Goal: Task Accomplishment & Management: Use online tool/utility

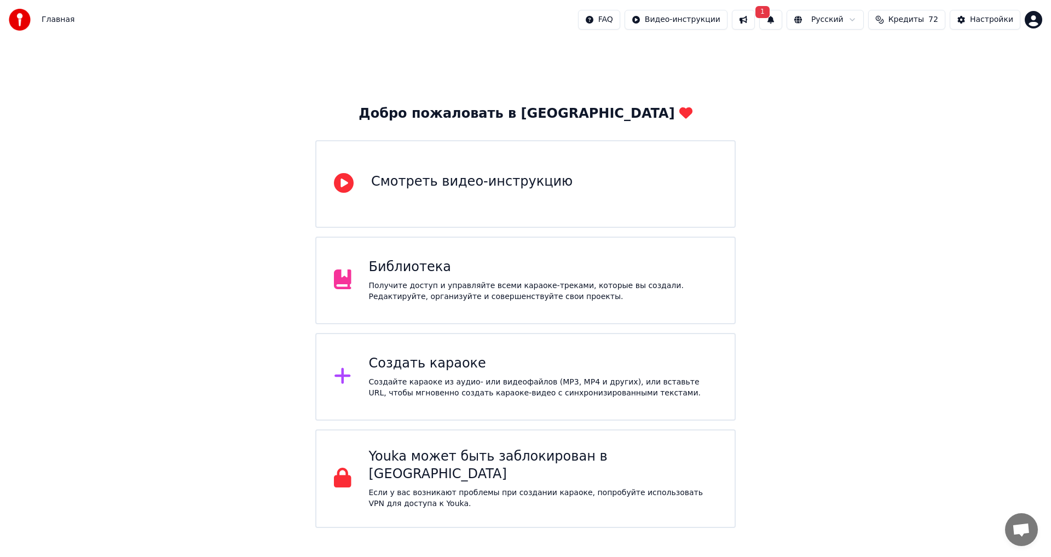
click at [506, 371] on div "Создать караоке" at bounding box center [543, 364] width 349 height 18
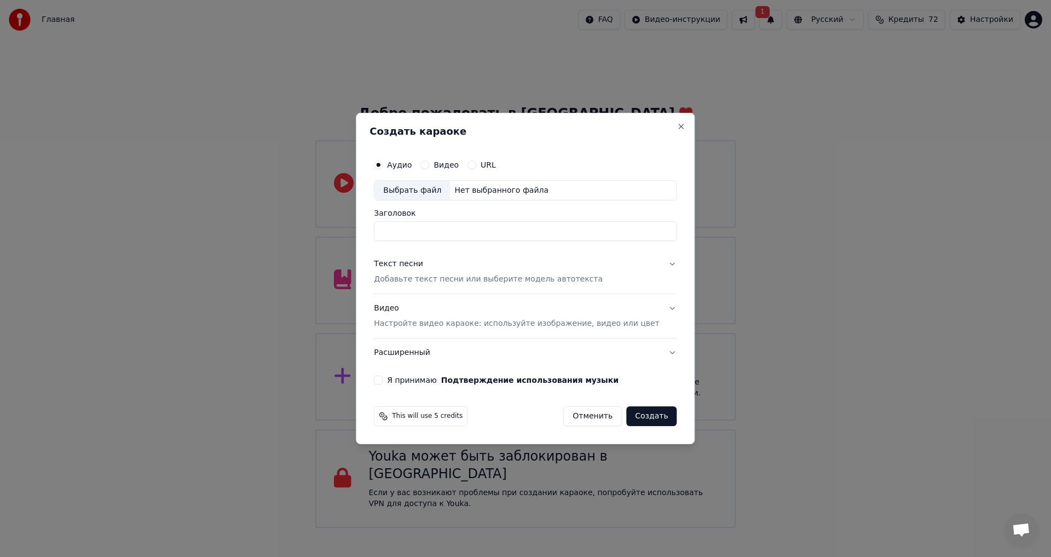
click at [448, 187] on div "Выбрать файл" at bounding box center [412, 191] width 76 height 20
type input "**********"
click at [599, 133] on h2 "Создать караоке" at bounding box center [524, 131] width 311 height 10
click at [449, 278] on p "Добавьте текст песни или выберите модель автотекста" at bounding box center [488, 279] width 229 height 11
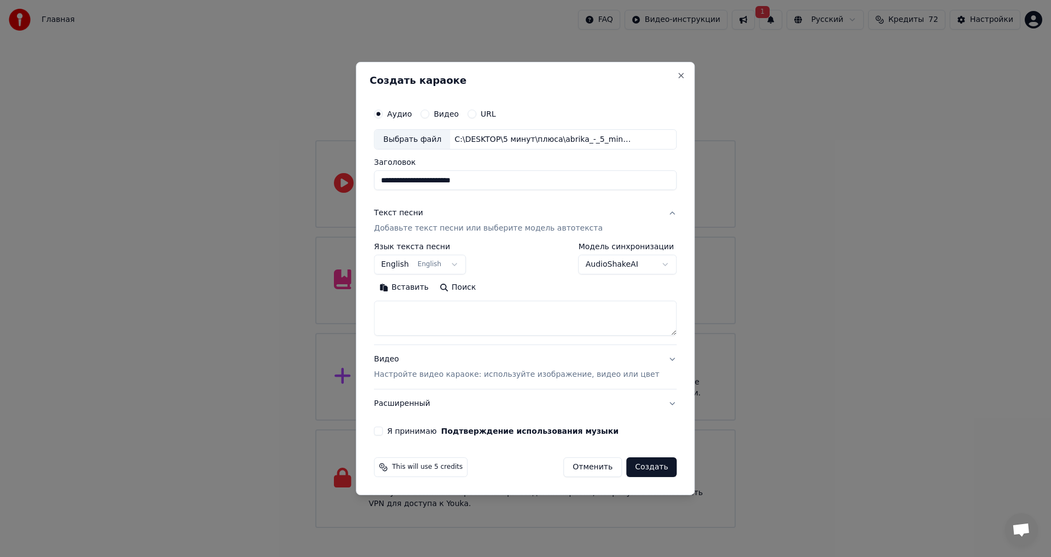
click at [469, 317] on textarea at bounding box center [525, 318] width 303 height 35
paste textarea "**********"
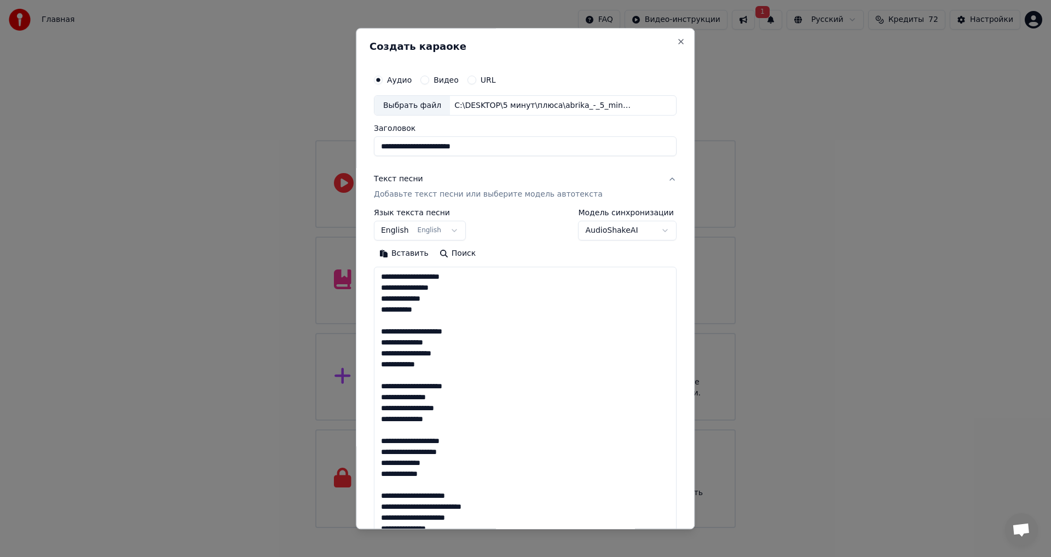
scroll to position [1174, 0]
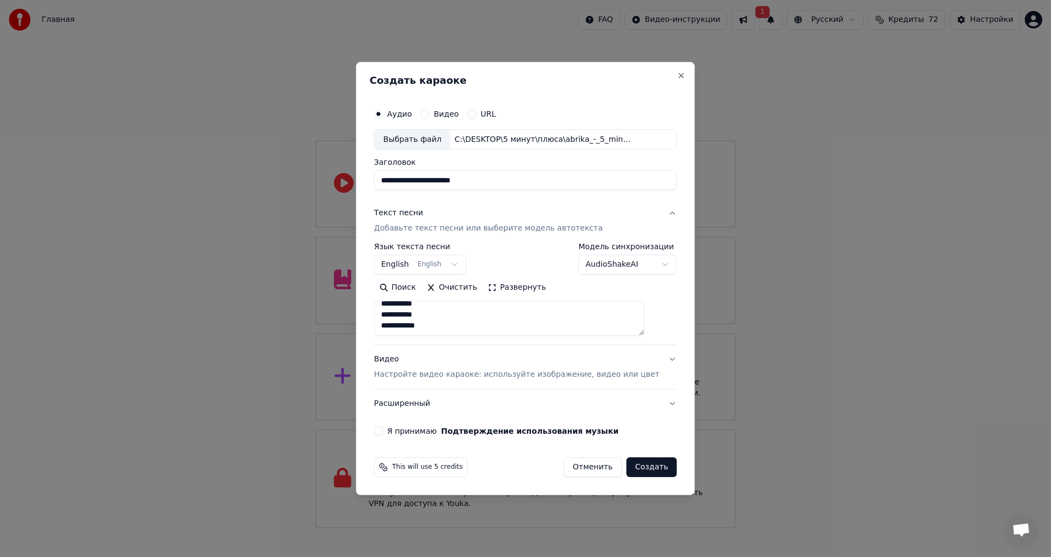
type textarea "**********"
click at [440, 264] on button "English English" at bounding box center [420, 265] width 92 height 20
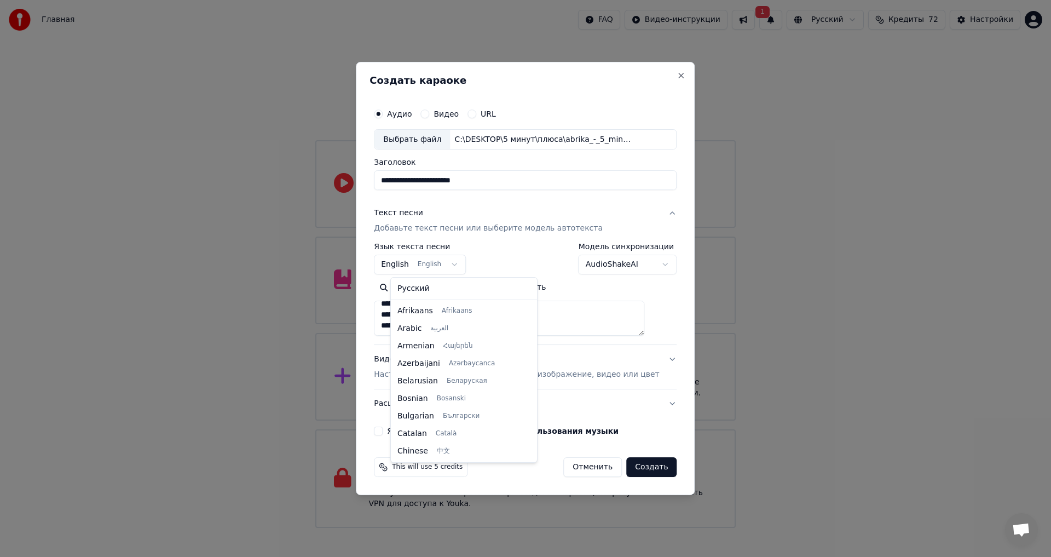
scroll to position [88, 0]
select select "**"
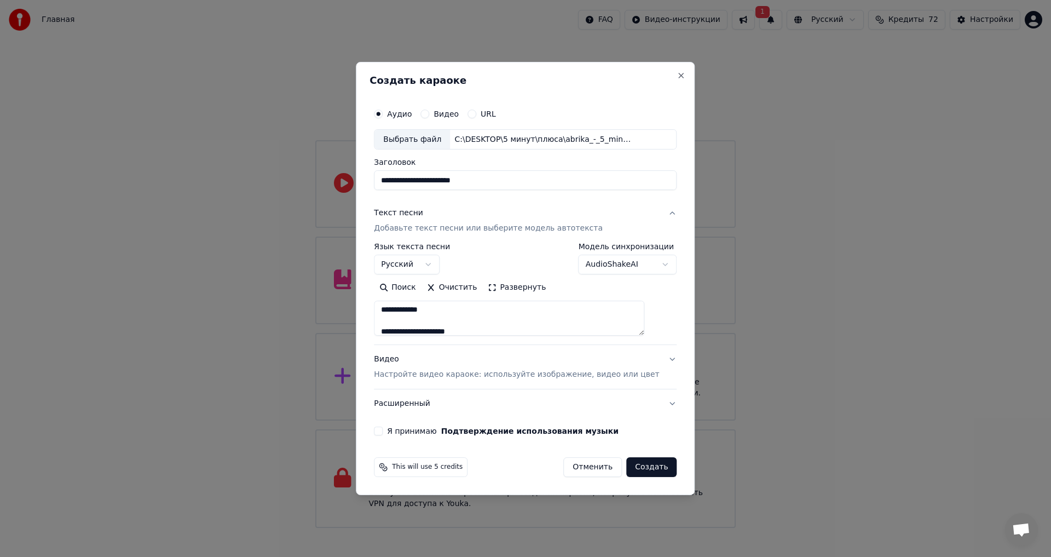
scroll to position [0, 0]
drag, startPoint x: 523, startPoint y: 180, endPoint x: 392, endPoint y: 173, distance: 131.0
click at [393, 173] on input "**********" at bounding box center [525, 181] width 303 height 20
type input "**********"
click at [432, 374] on p "Настройте видео караоке: используйте изображение, видео или цвет" at bounding box center [516, 374] width 285 height 11
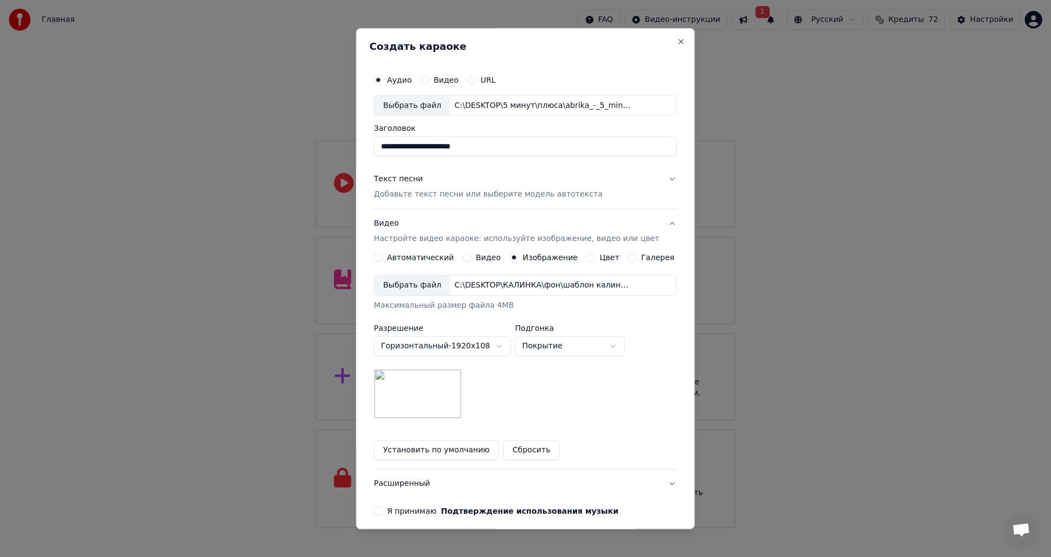
click at [434, 286] on div "Выбрать файл" at bounding box center [412, 286] width 76 height 20
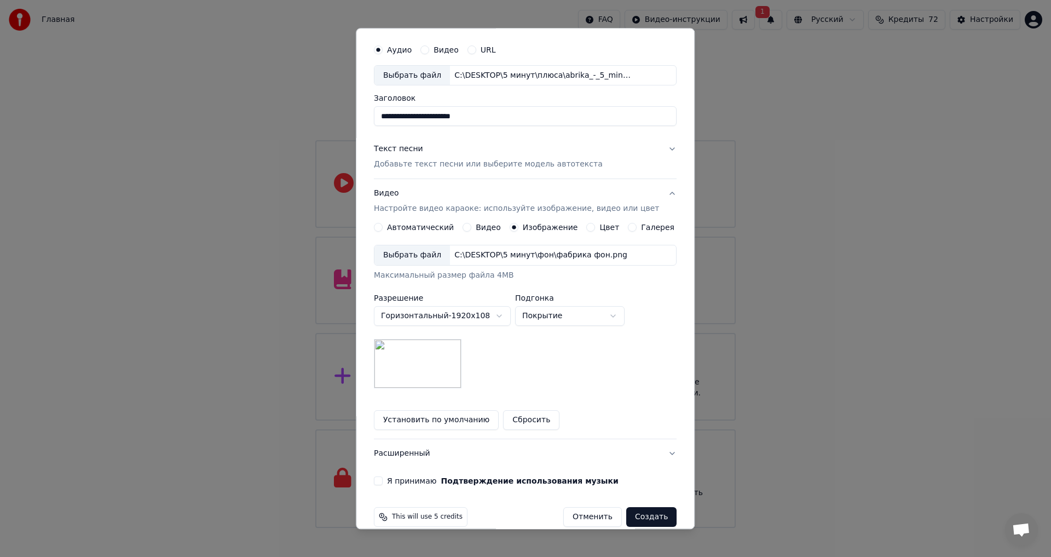
scroll to position [46, 0]
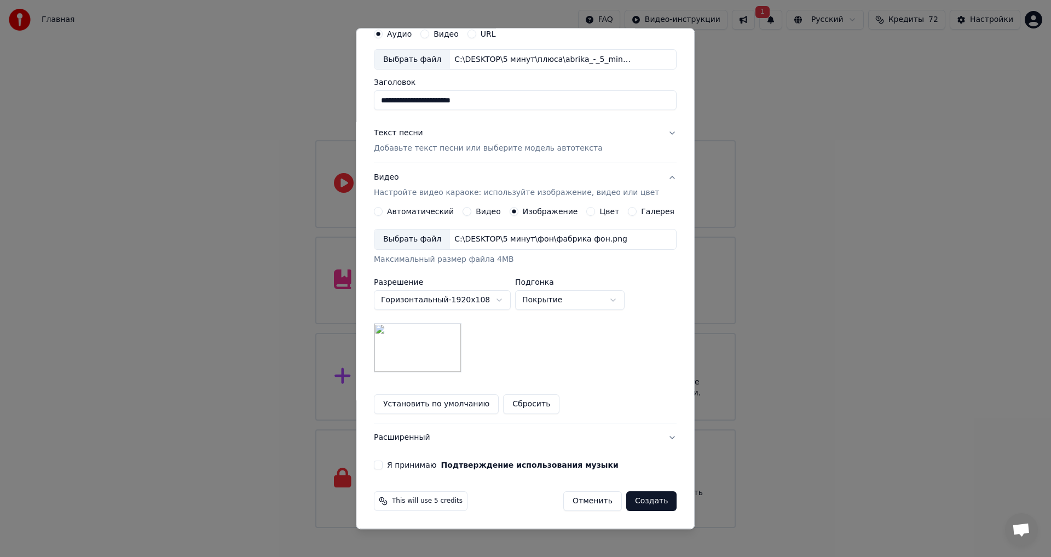
click at [383, 462] on button "Я принимаю Подтверждение использования музыки" at bounding box center [378, 465] width 9 height 9
click at [638, 503] on button "Создать" at bounding box center [651, 502] width 50 height 20
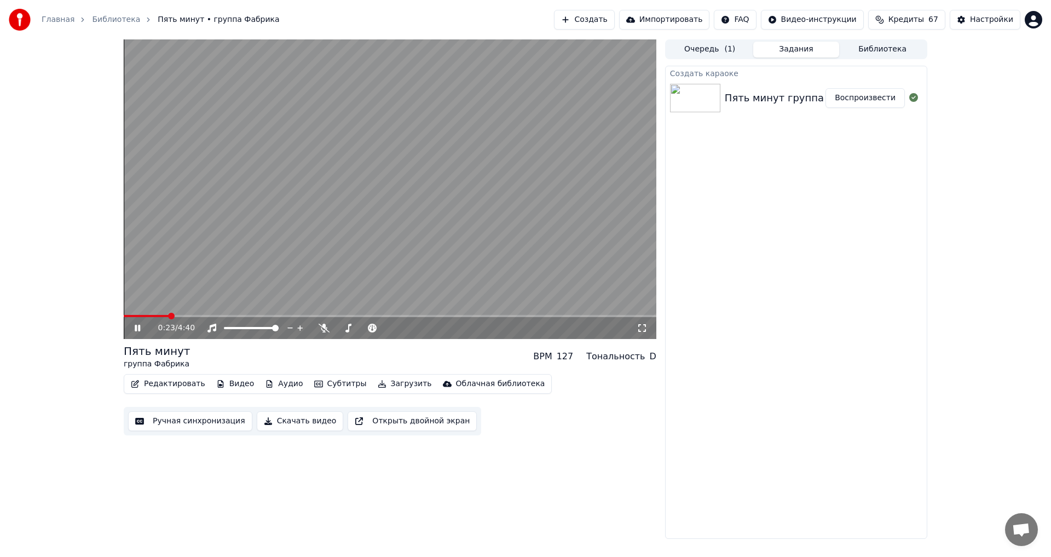
click at [214, 315] on span at bounding box center [390, 316] width 533 height 2
click at [389, 327] on span at bounding box center [386, 328] width 7 height 7
click at [391, 315] on span at bounding box center [390, 316] width 533 height 2
click at [384, 314] on video at bounding box center [390, 188] width 533 height 299
click at [374, 315] on span at bounding box center [259, 316] width 270 height 2
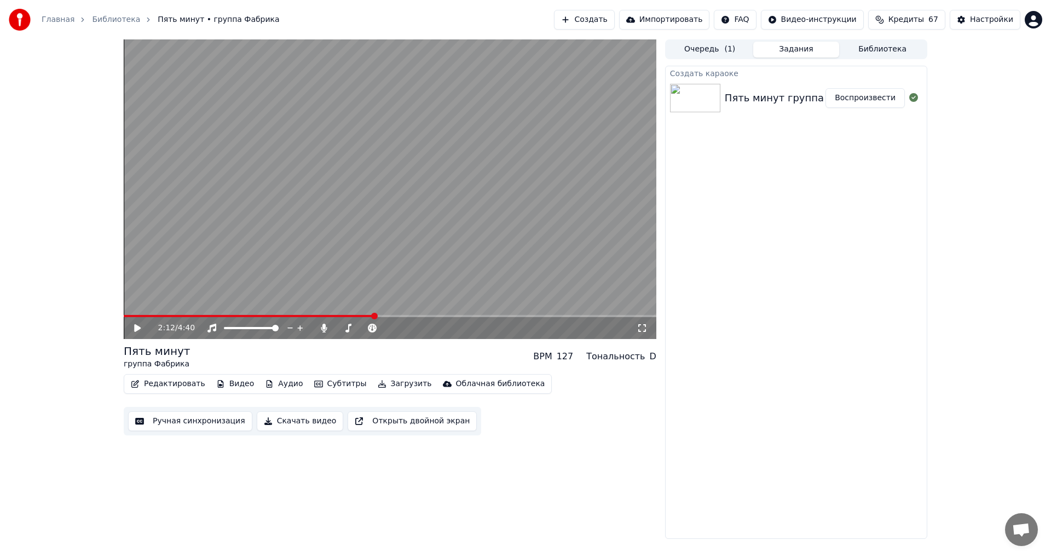
click at [217, 286] on video at bounding box center [390, 188] width 533 height 299
click at [281, 315] on span at bounding box center [203, 316] width 158 height 2
click at [502, 315] on span at bounding box center [390, 316] width 533 height 2
click at [336, 328] on span at bounding box center [362, 328] width 53 height 2
click at [307, 421] on button "Скачать видео" at bounding box center [300, 421] width 87 height 20
